Goal: Book appointment/travel/reservation

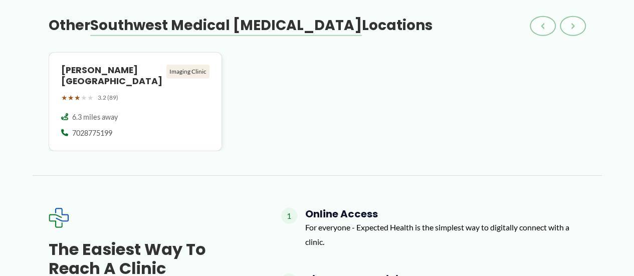
scroll to position [1377, 0]
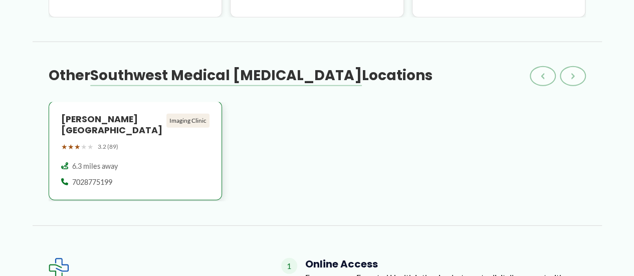
click at [195, 117] on div "Imaging Clinic" at bounding box center [187, 121] width 43 height 14
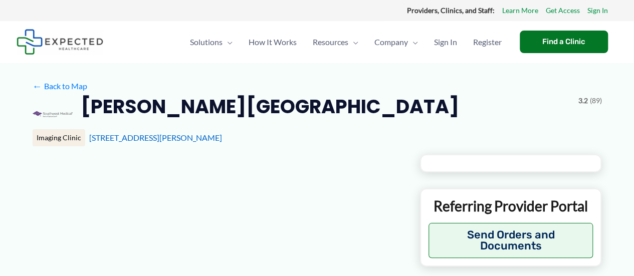
type input "**********"
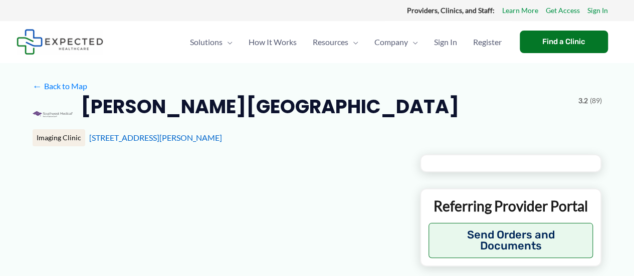
type input "**********"
